Goal: Entertainment & Leisure: Consume media (video, audio)

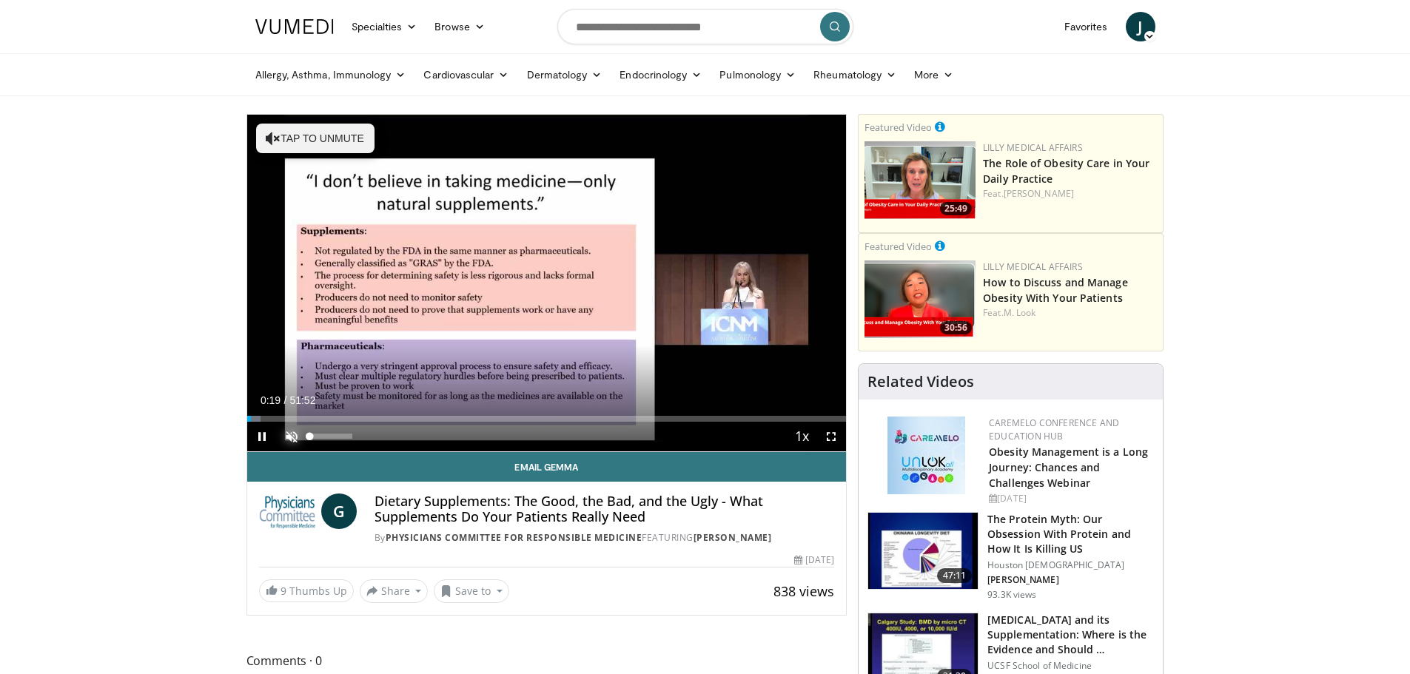
click at [289, 431] on span "Video Player" at bounding box center [292, 437] width 30 height 30
drag, startPoint x: 351, startPoint y: 437, endPoint x: 332, endPoint y: 439, distance: 18.6
click at [332, 439] on div "Volume Level" at bounding box center [321, 436] width 22 height 5
click at [830, 434] on span "Video Player" at bounding box center [831, 437] width 30 height 30
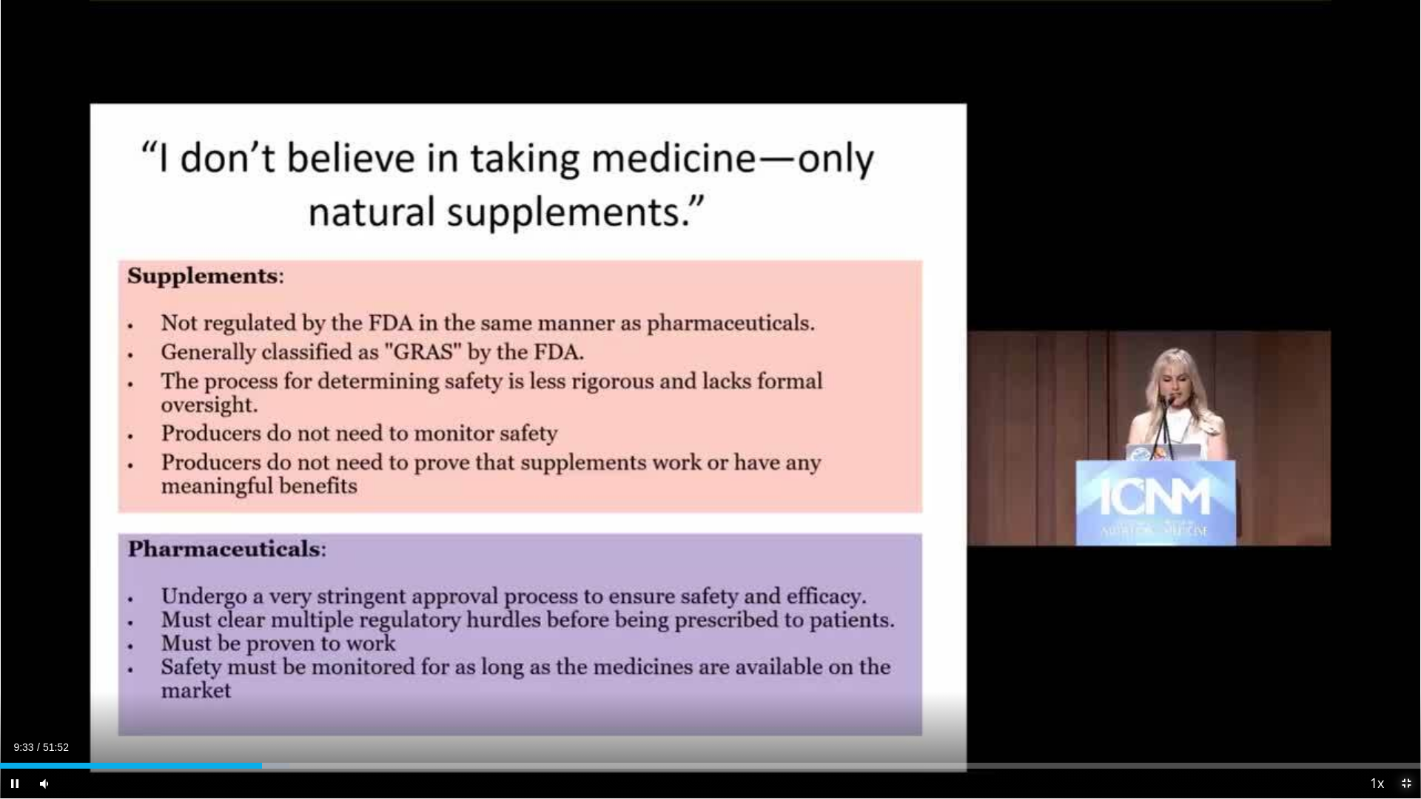
click at [1405, 673] on span "Video Player" at bounding box center [1406, 784] width 30 height 30
